Goal: Information Seeking & Learning: Learn about a topic

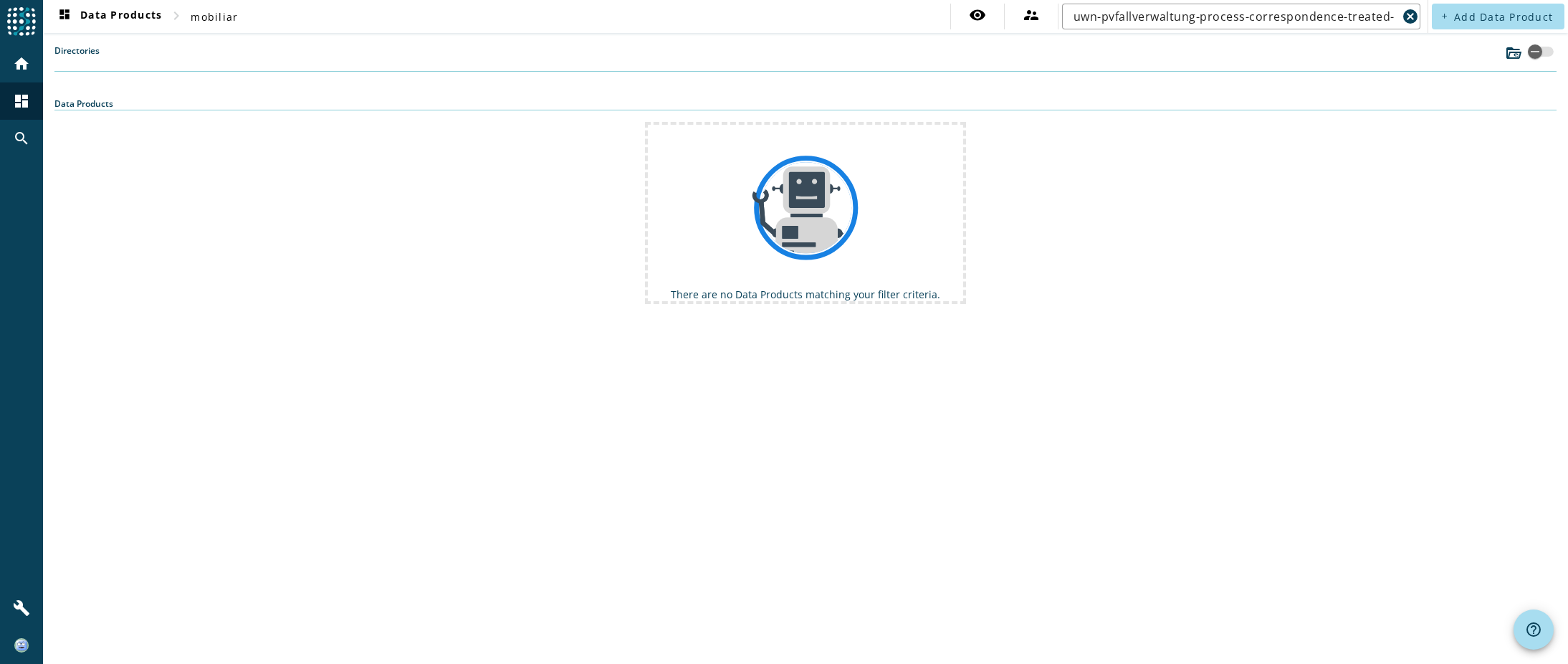
click at [85, 50] on label "Directories" at bounding box center [77, 57] width 45 height 27
click at [1351, 22] on input "uwn-pvfallverwaltung-process-correspondence-treated-" at bounding box center [1235, 16] width 324 height 17
click at [1513, 54] on icon at bounding box center [1514, 52] width 17 height 17
click at [1514, 49] on icon at bounding box center [1514, 53] width 15 height 12
click at [22, 138] on mat-icon "search" at bounding box center [21, 138] width 17 height 17
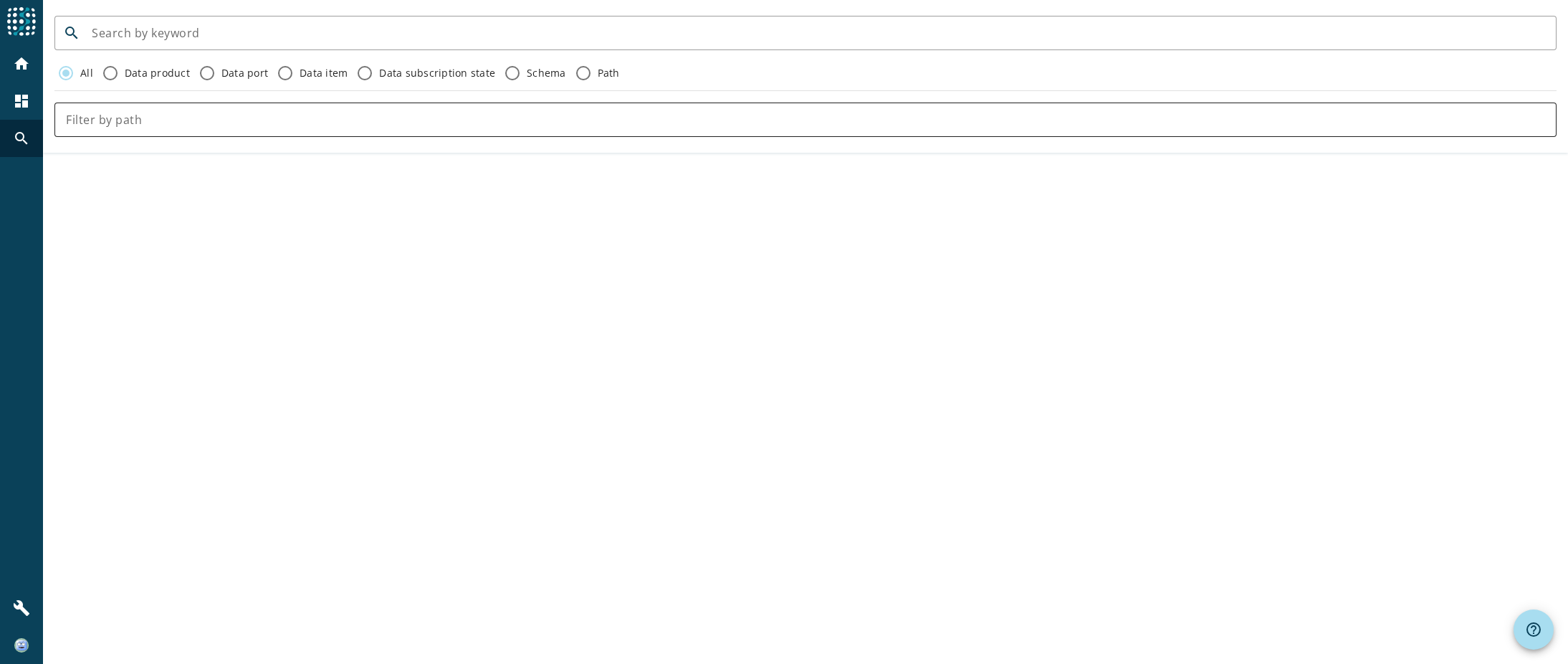
click at [173, 132] on div at bounding box center [805, 119] width 1480 height 34
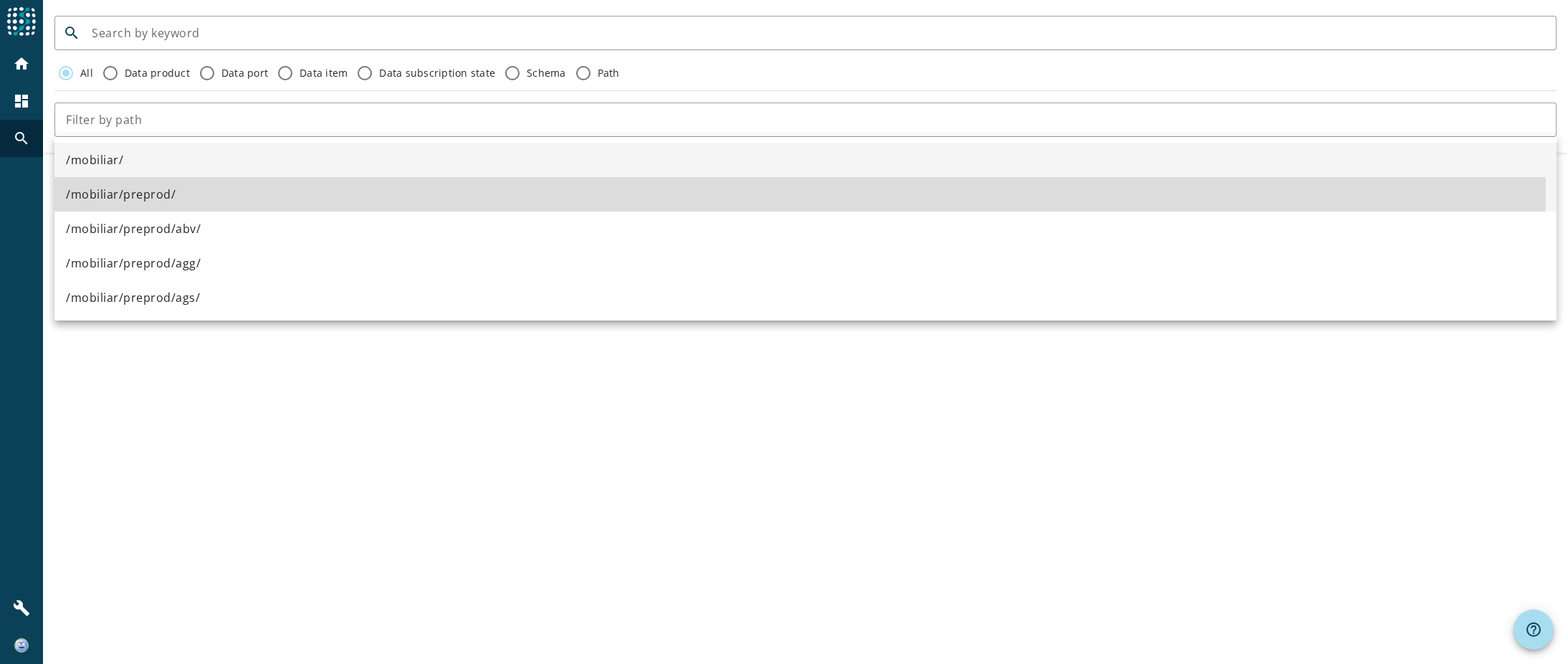
click at [208, 191] on mat-option "/mobiliar/preprod/" at bounding box center [805, 194] width 1502 height 34
type input "/mobiliar/preprod/"
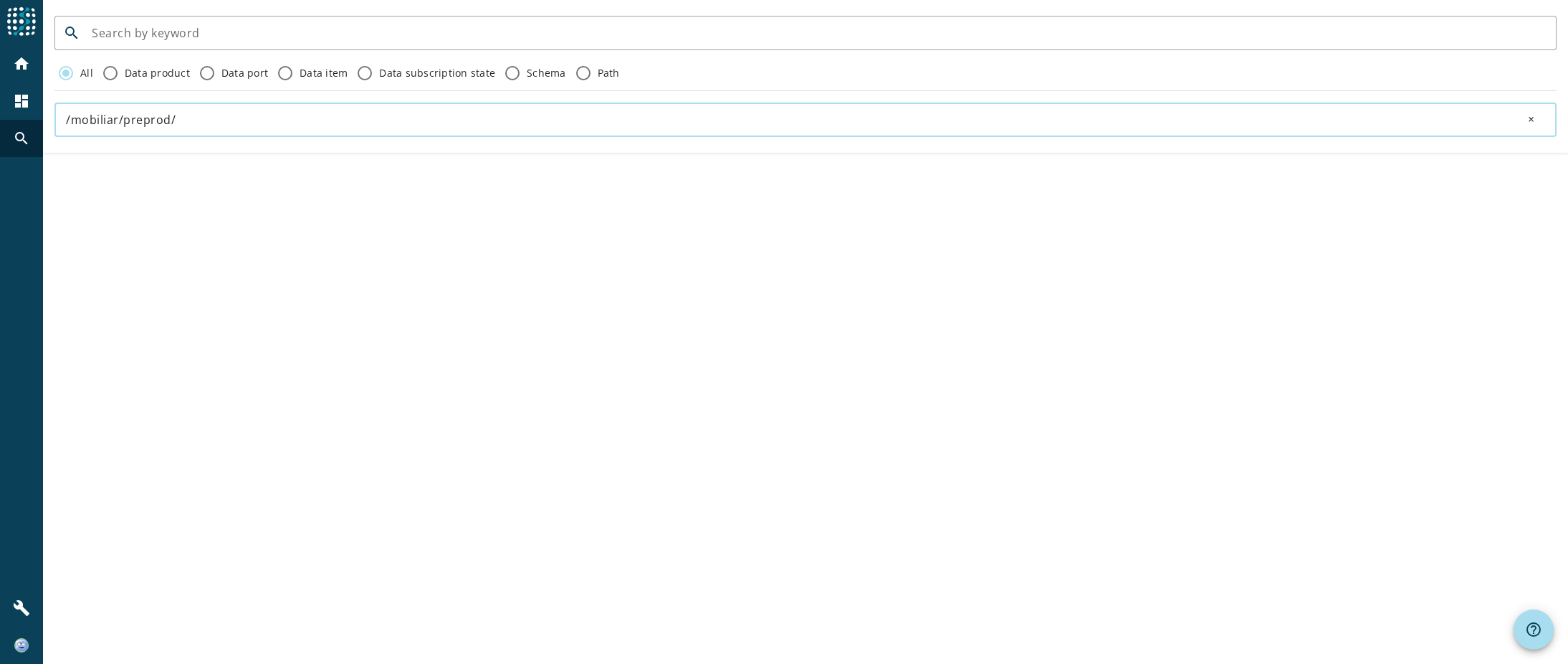
click at [253, 364] on div "search All Data product Data port Data item Data subscription state Schema Path…" at bounding box center [806, 332] width 1526 height 664
click at [147, 34] on input at bounding box center [819, 32] width 1454 height 17
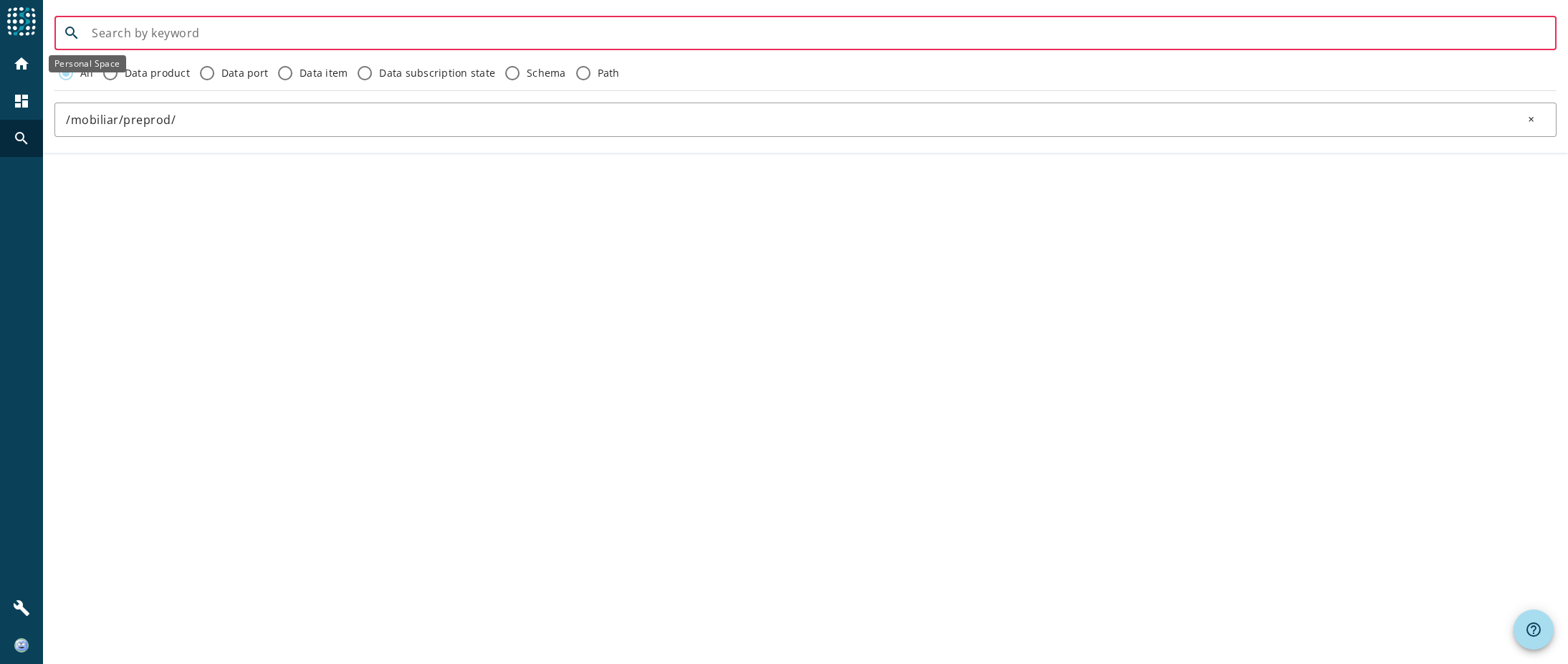
click at [22, 60] on mat-icon "home" at bounding box center [21, 63] width 17 height 17
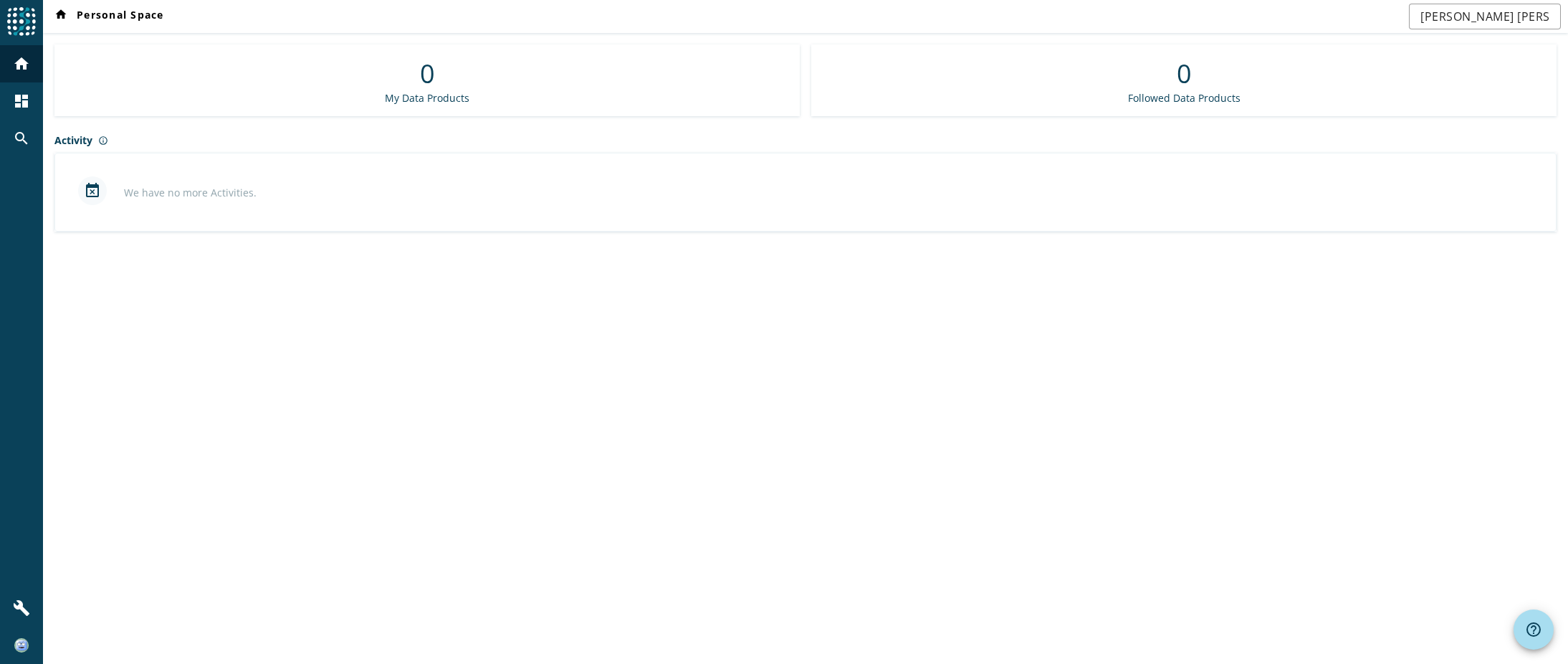
click at [17, 19] on img at bounding box center [22, 22] width 28 height 28
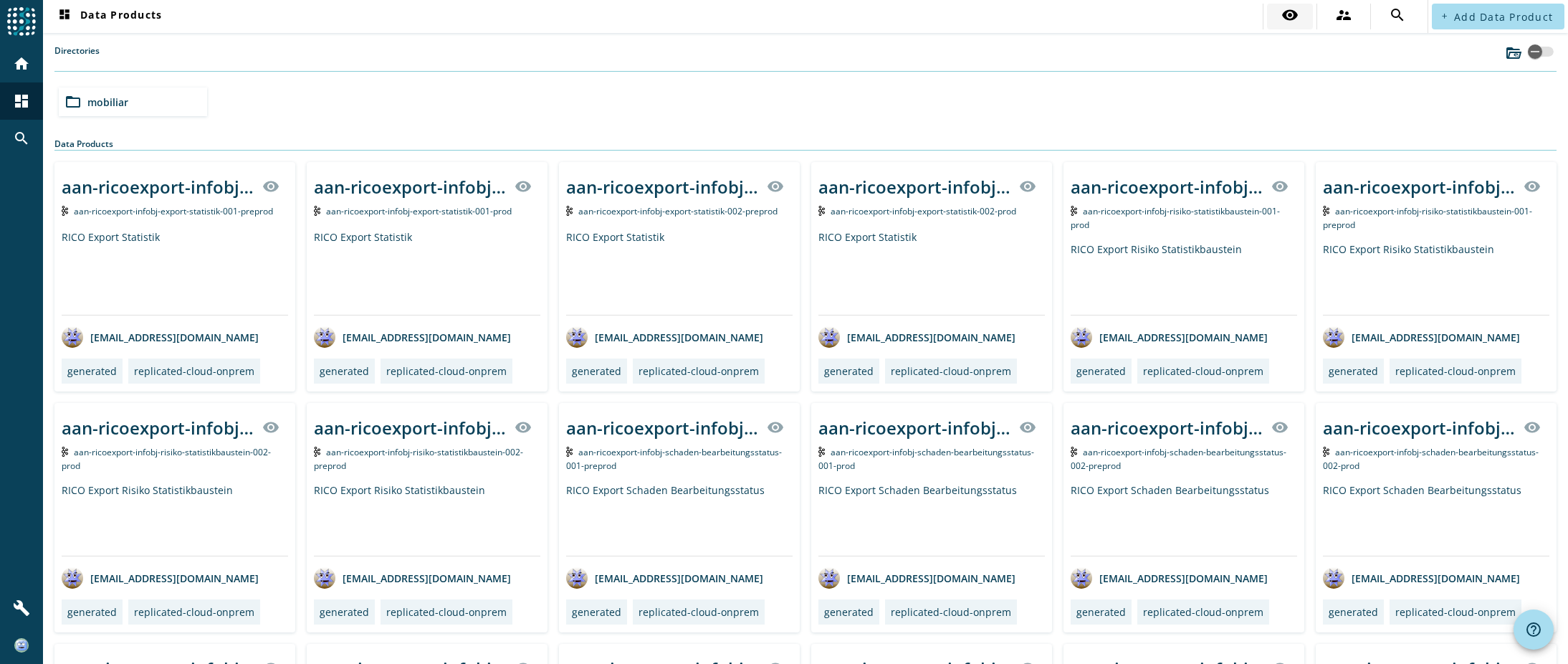
click at [1282, 16] on mat-icon "visibility" at bounding box center [1290, 15] width 17 height 17
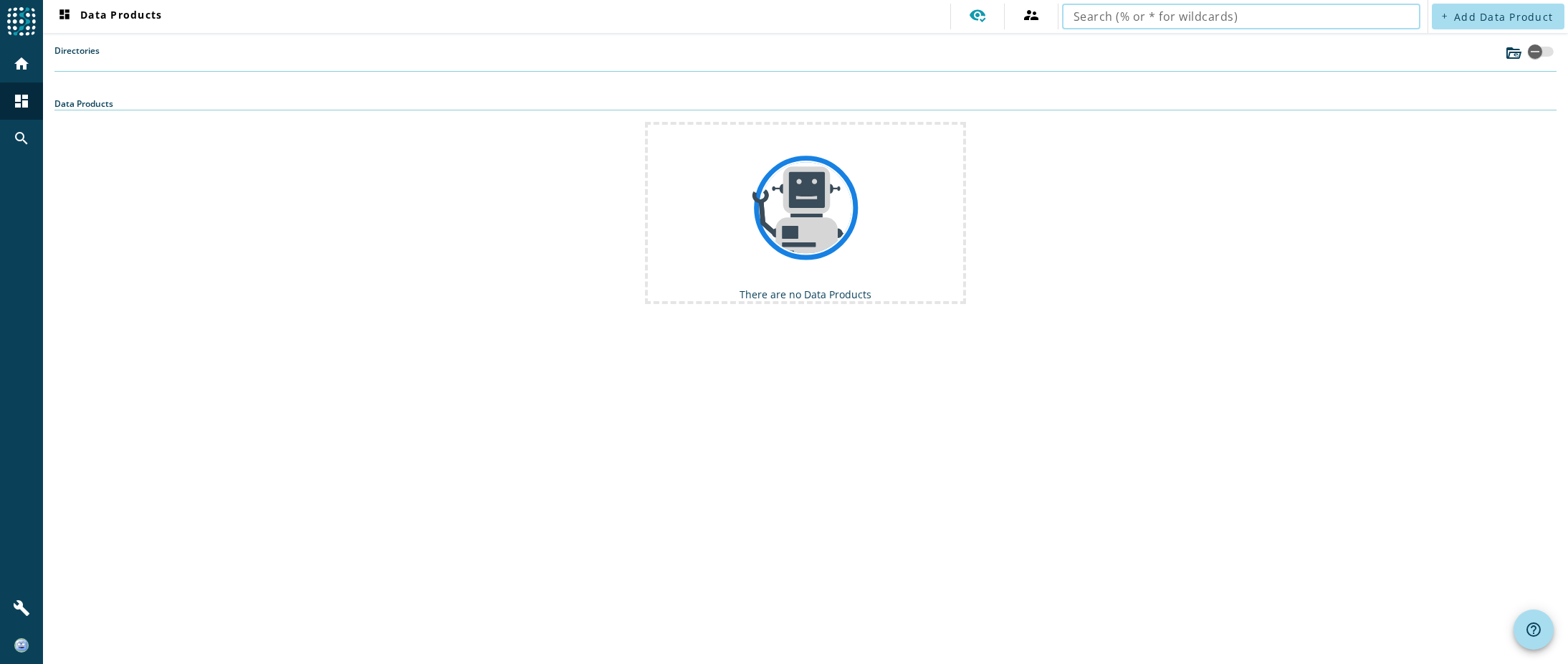
click at [1144, 12] on input "text" at bounding box center [1241, 16] width 336 height 17
type input "uwn-pvfallverwaltung-process-correspondence-treated-"
click at [975, 17] on icon at bounding box center [978, 16] width 17 height 12
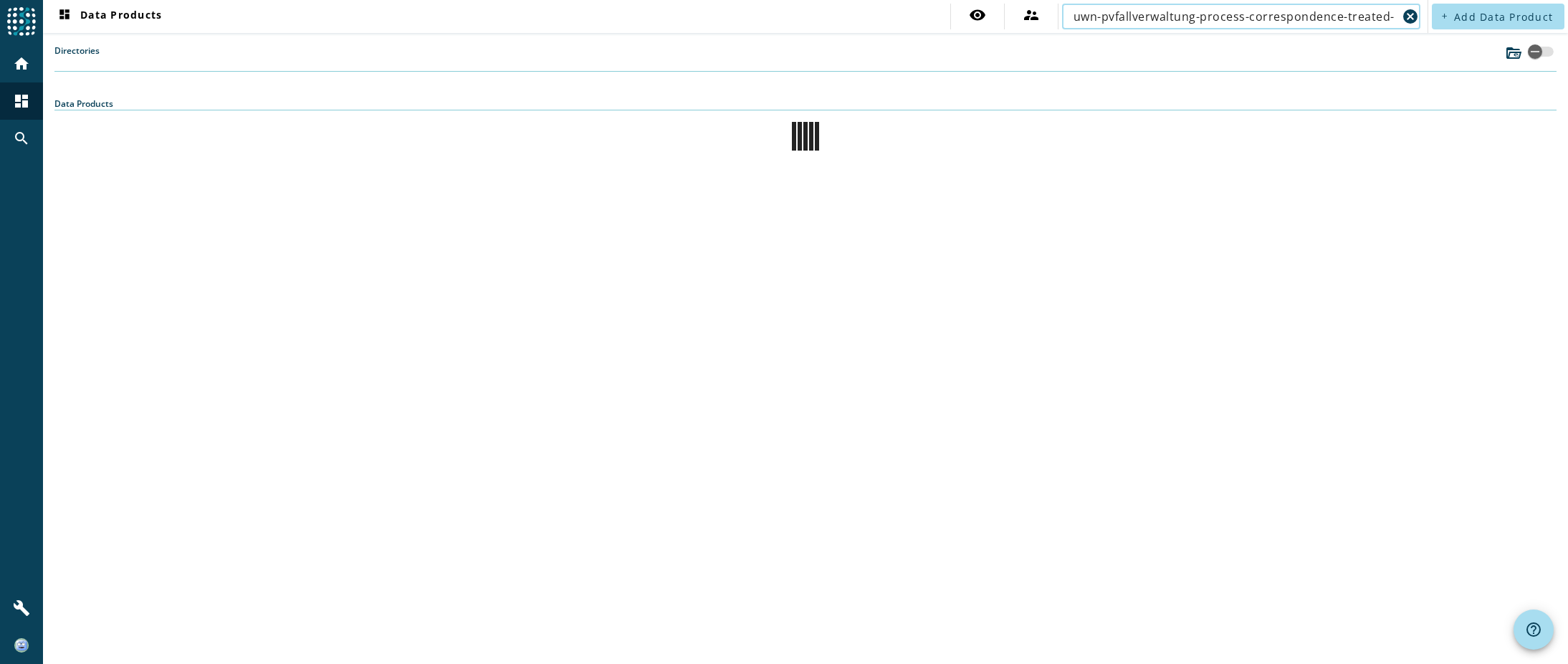
click at [1147, 19] on input "uwn-pvfallverwaltung-process-correspondence-treated-" at bounding box center [1235, 16] width 324 height 17
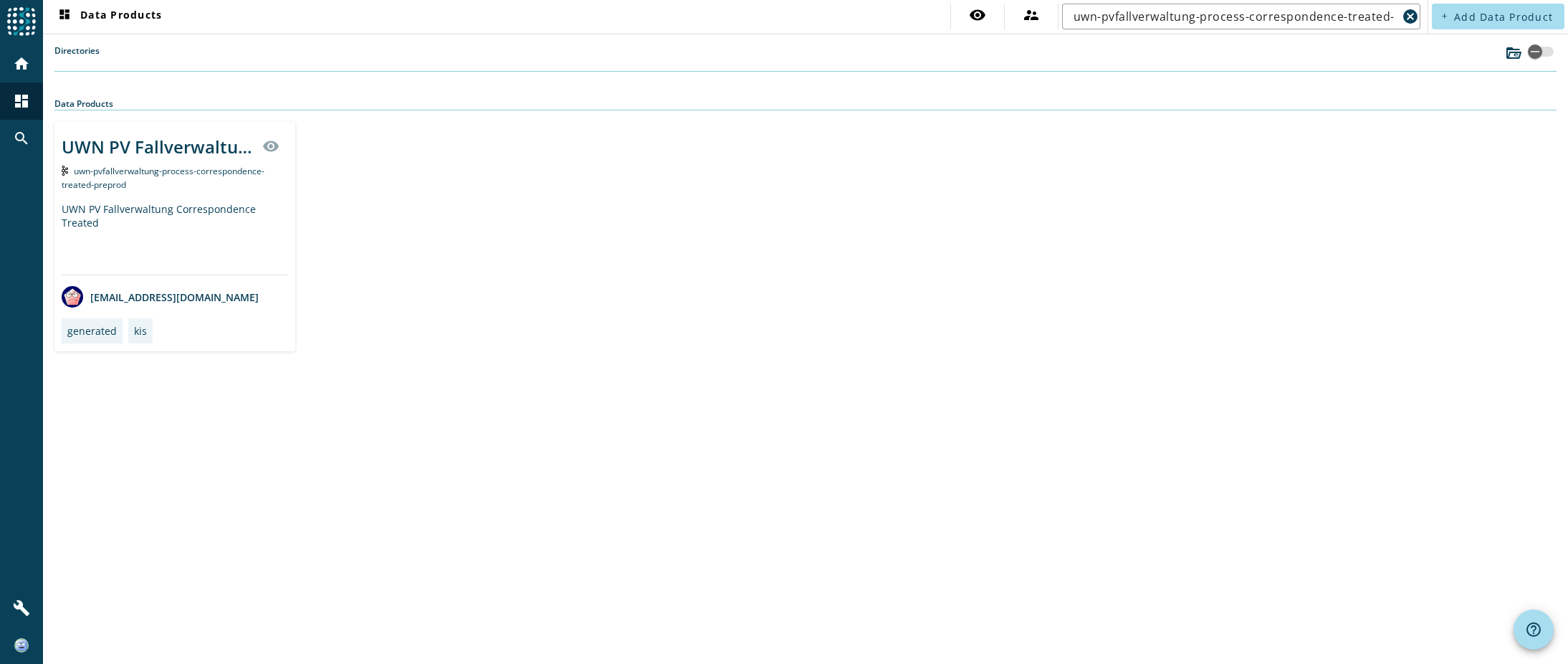
click at [212, 234] on div "UWN PV Fallverwaltung Correspondence Treated" at bounding box center [175, 238] width 226 height 72
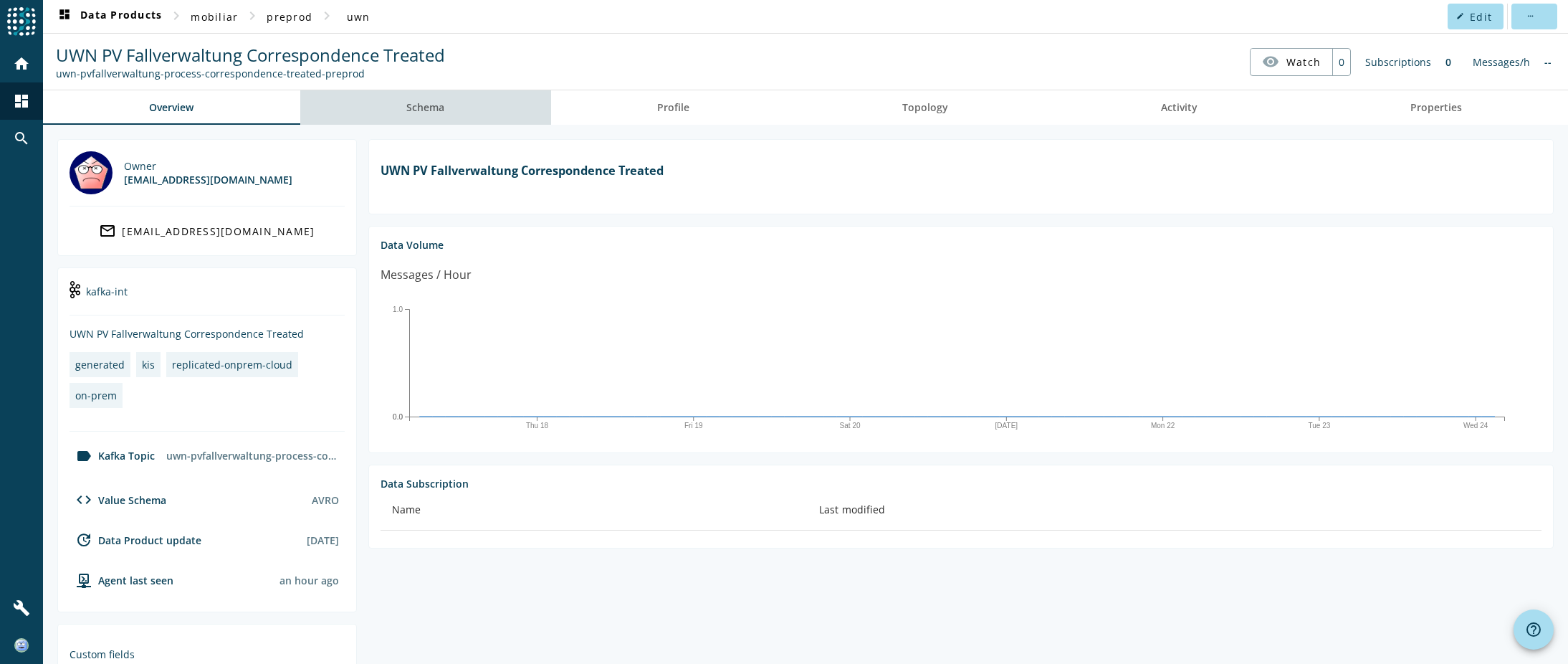
click at [428, 104] on span "Schema" at bounding box center [426, 107] width 38 height 10
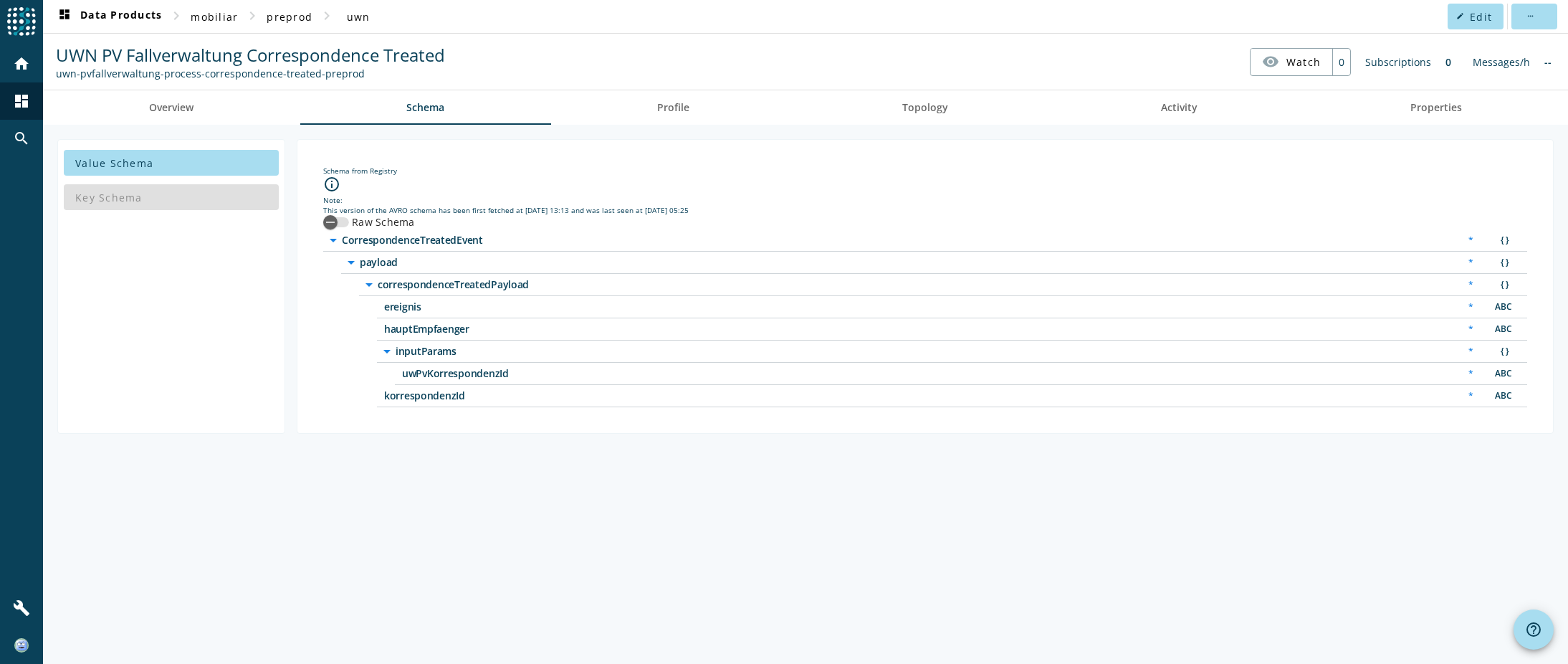
click at [210, 571] on div "Value Schema Key Schema Schema from Registry info_outline Note: This version of…" at bounding box center [806, 394] width 1526 height 539
